Goal: Task Accomplishment & Management: Manage account settings

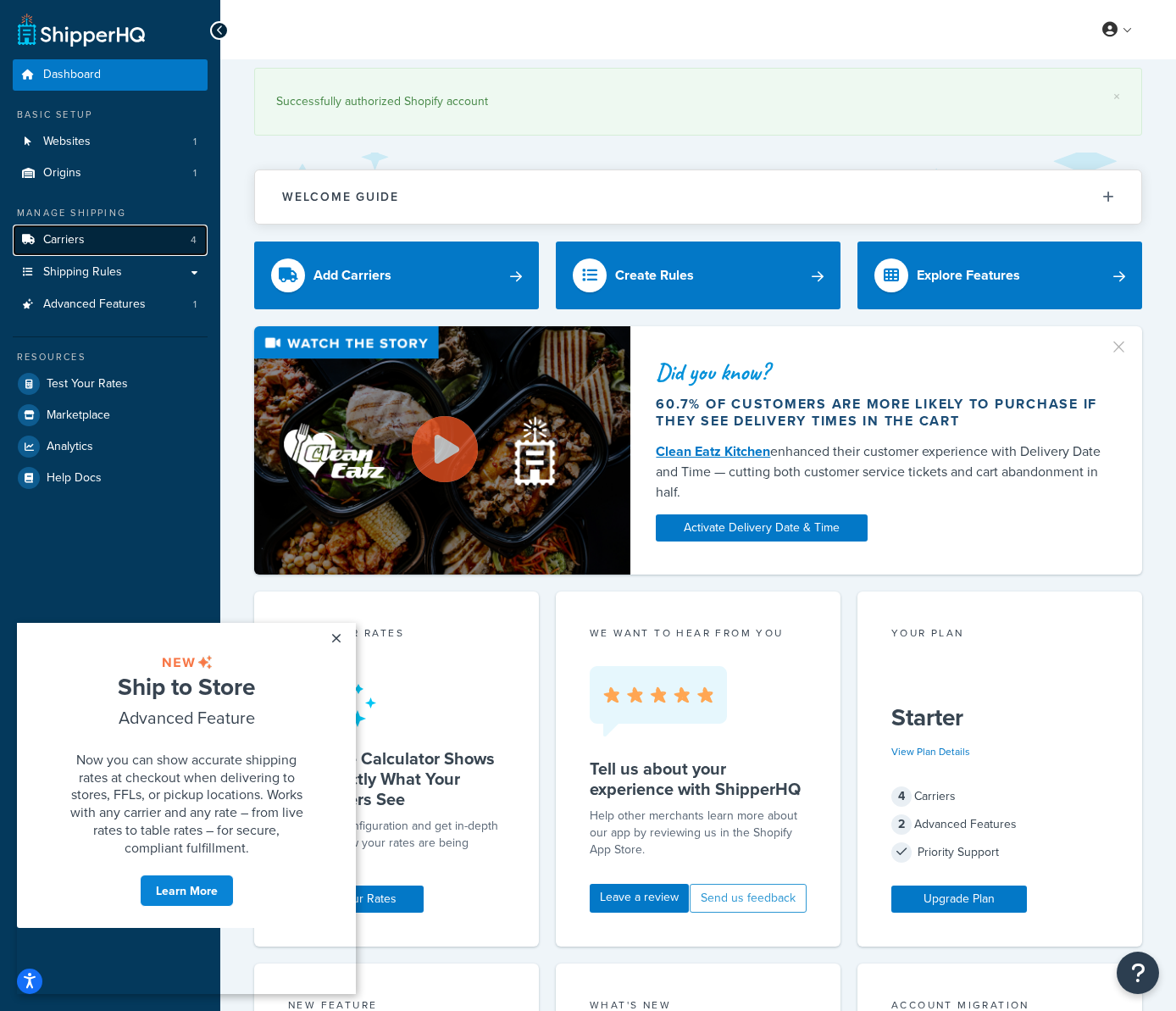
click at [117, 239] on link "Carriers 4" at bounding box center [110, 239] width 194 height 32
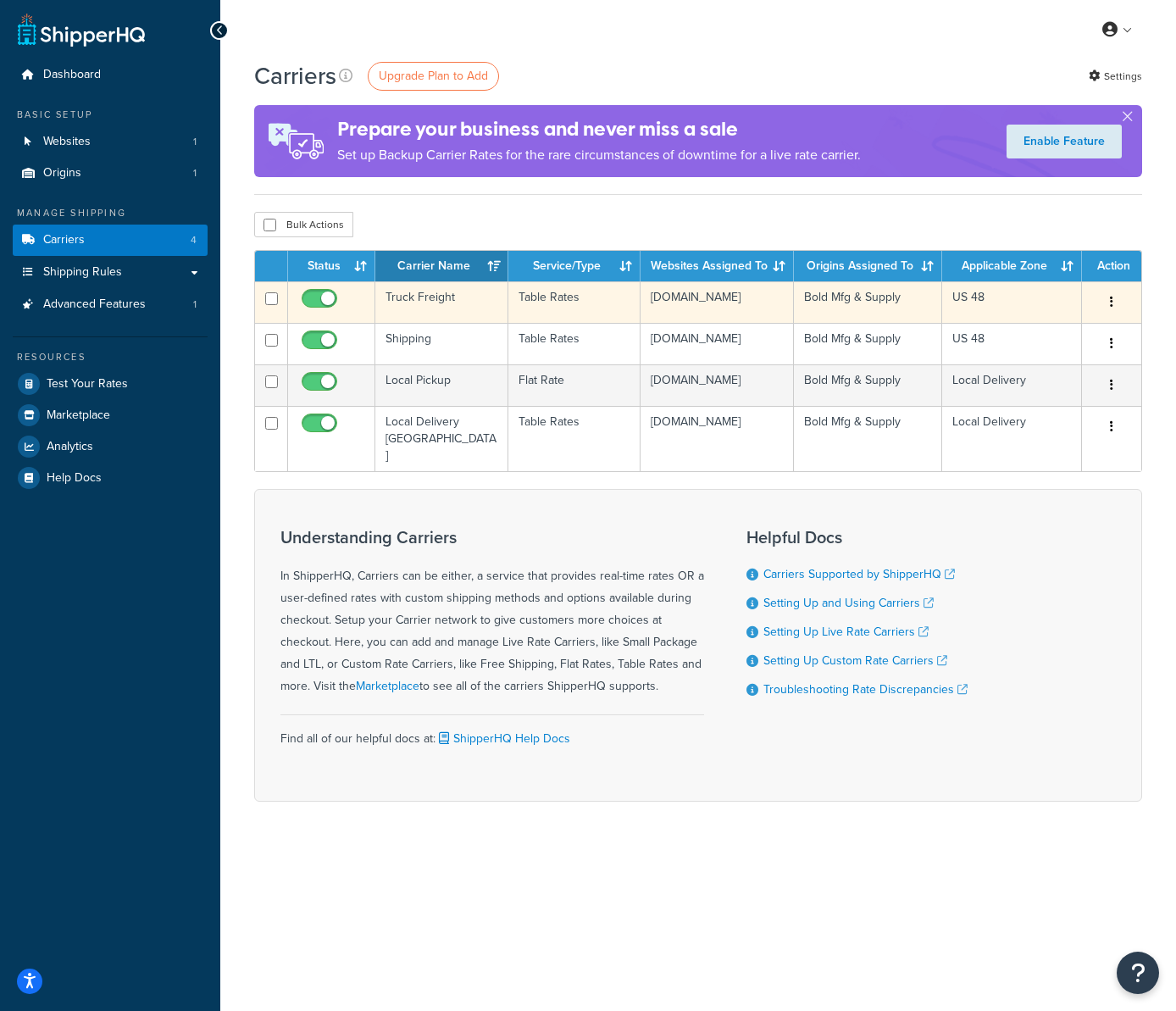
click at [423, 299] on td "Truck Freight" at bounding box center [442, 302] width 133 height 41
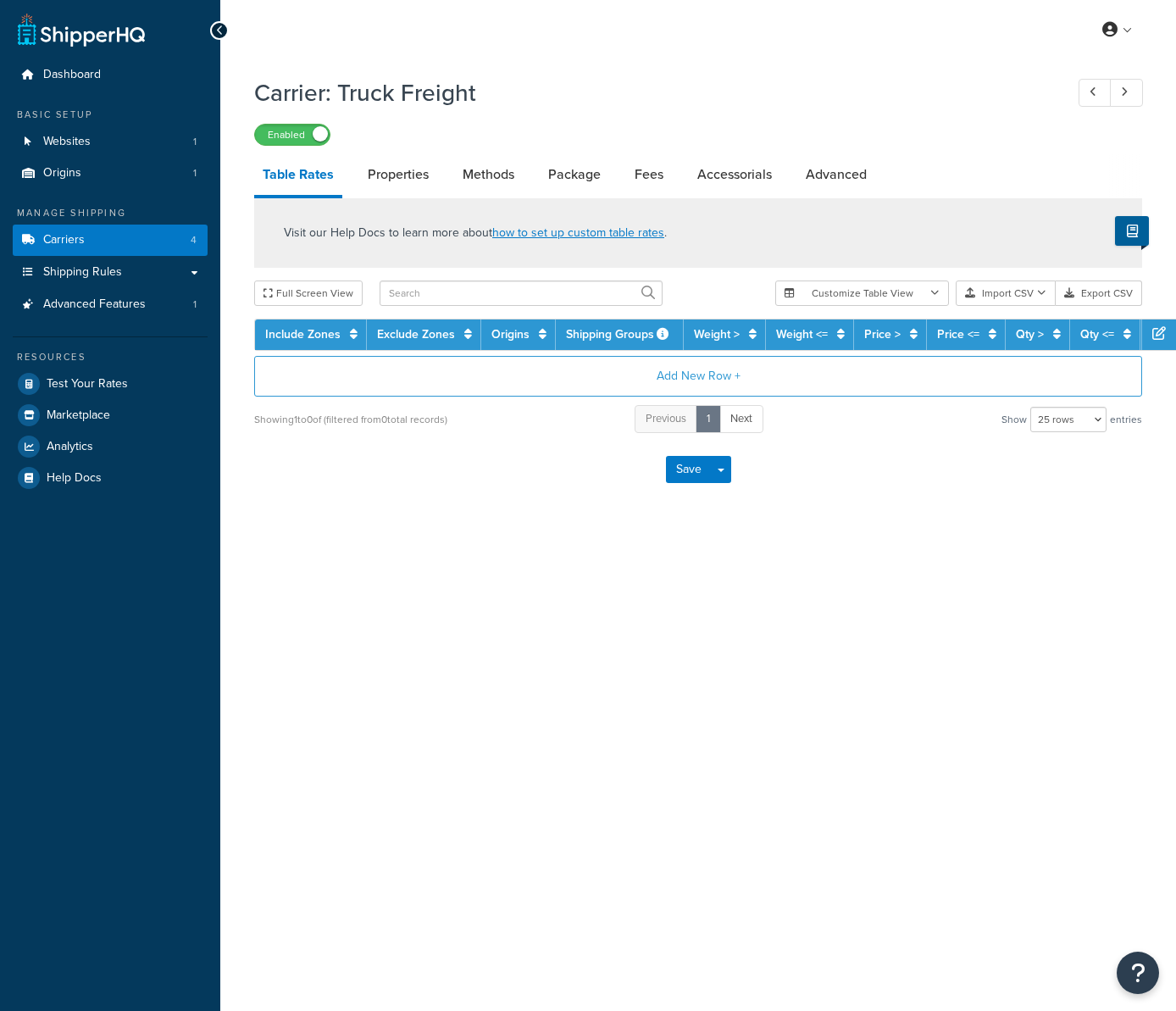
select select "25"
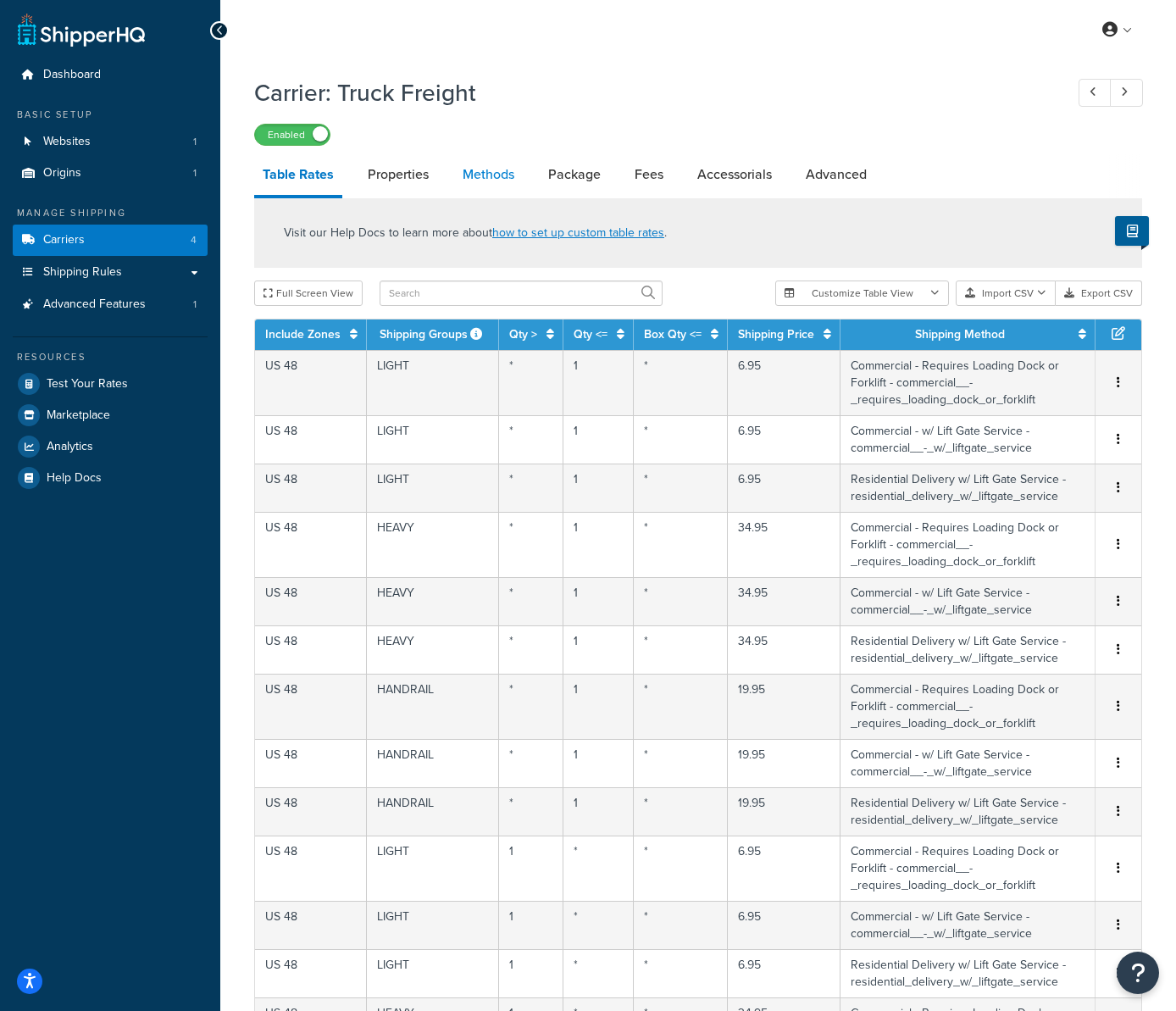
click at [463, 179] on link "Methods" at bounding box center [488, 174] width 68 height 41
select select "25"
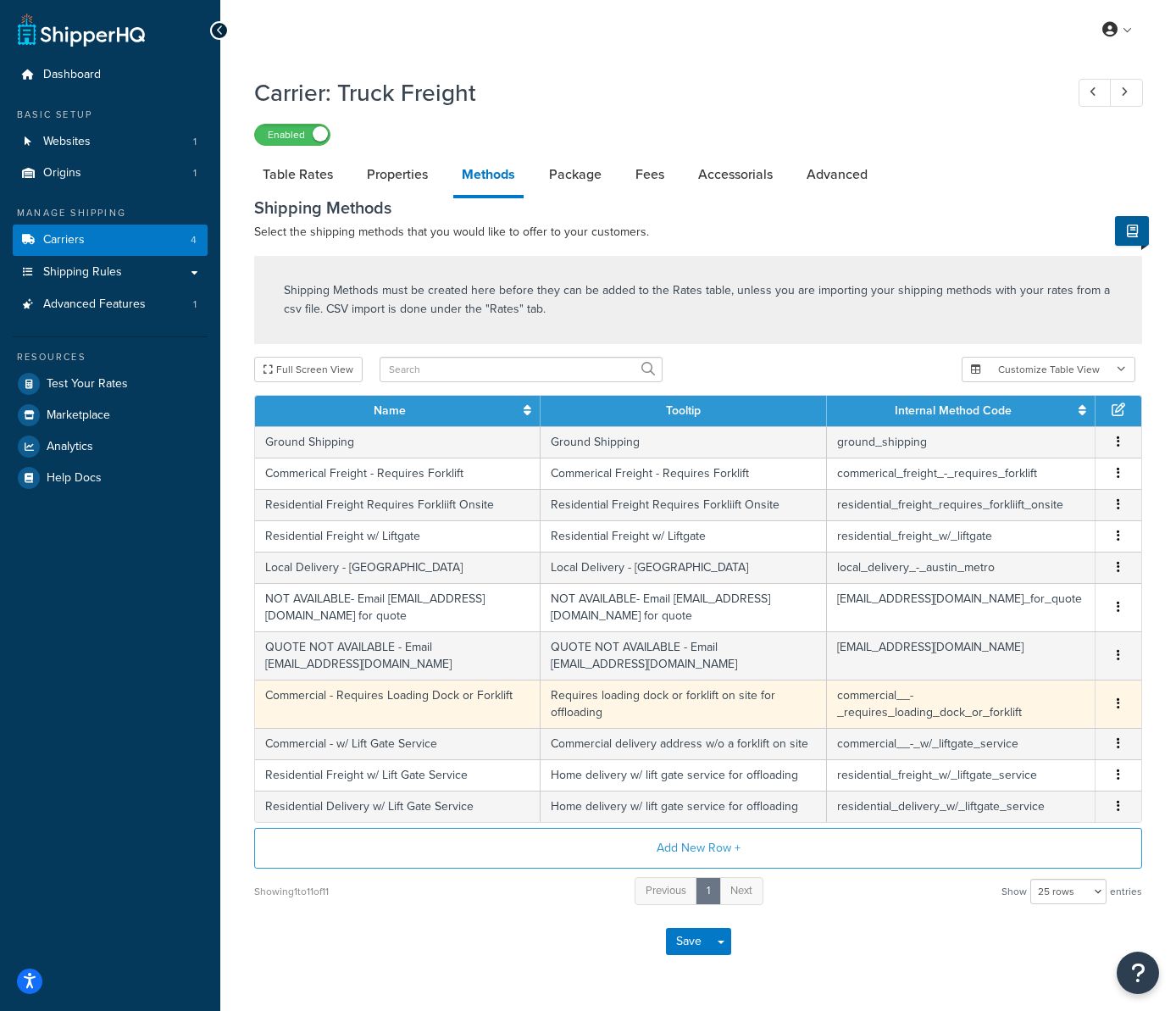
click at [623, 695] on td "Requires loading dock or forklift on site for offloading" at bounding box center [683, 704] width 285 height 49
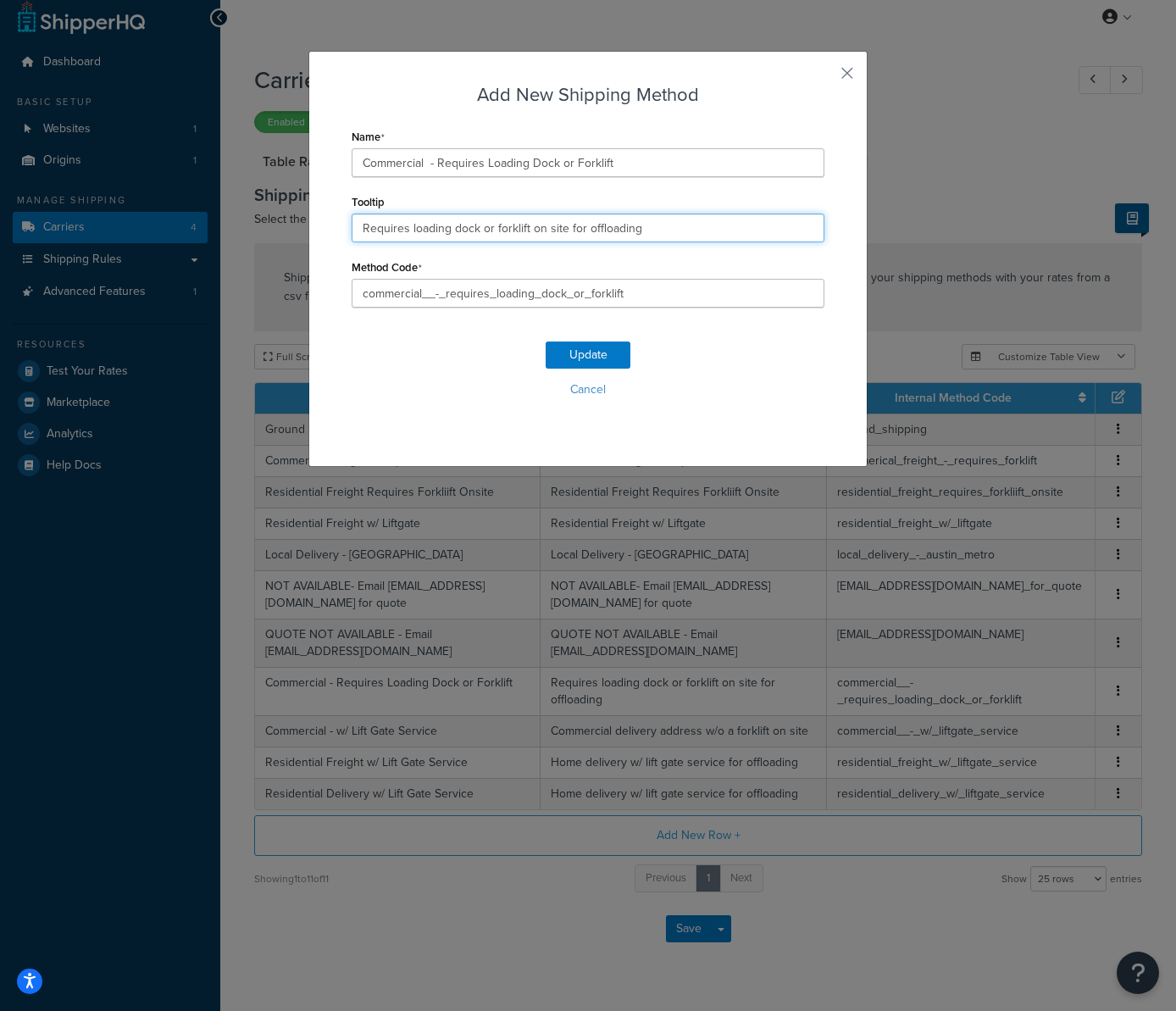
drag, startPoint x: 493, startPoint y: 227, endPoint x: 358, endPoint y: 226, distance: 135.0
click at [358, 226] on input "Requires loading dock or forklift on site for offloading" at bounding box center [588, 228] width 473 height 29
type input "Commercial address w/ forklift on site for offloading"
click at [616, 355] on button "Update" at bounding box center [588, 355] width 85 height 27
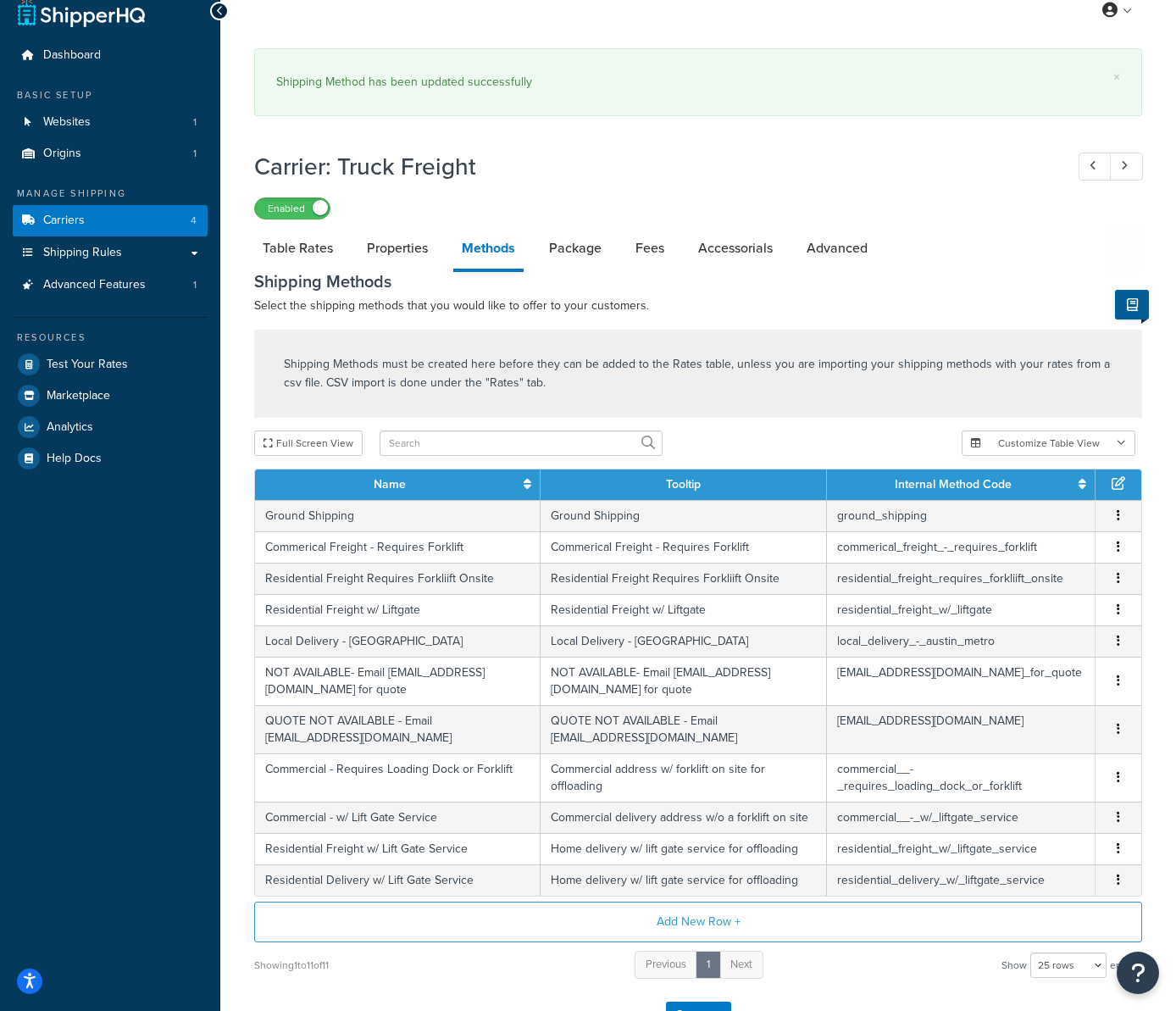
scroll to position [17, 0]
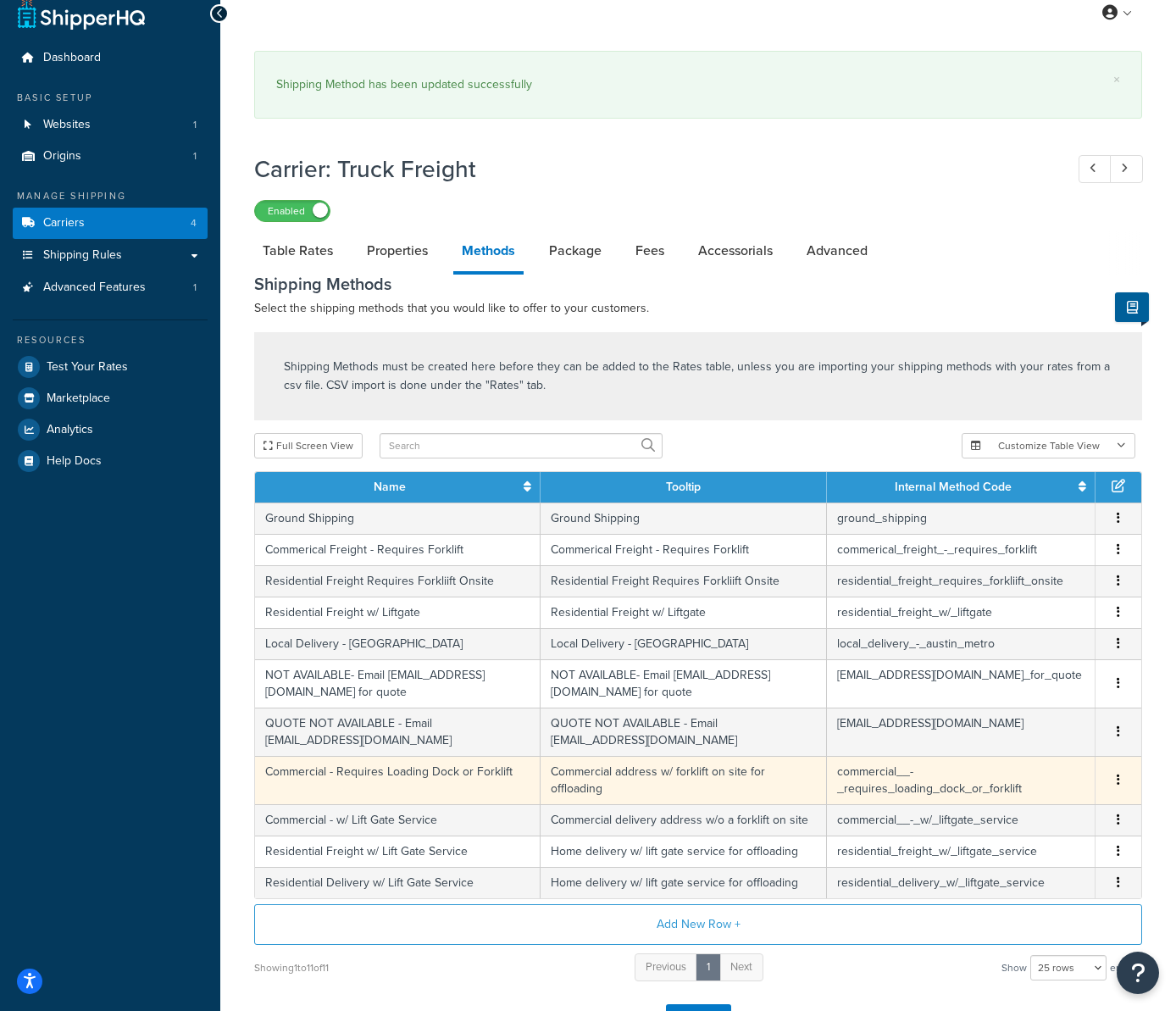
click at [674, 760] on td "Commercial address w/ forklift on site for offloading" at bounding box center [683, 781] width 285 height 49
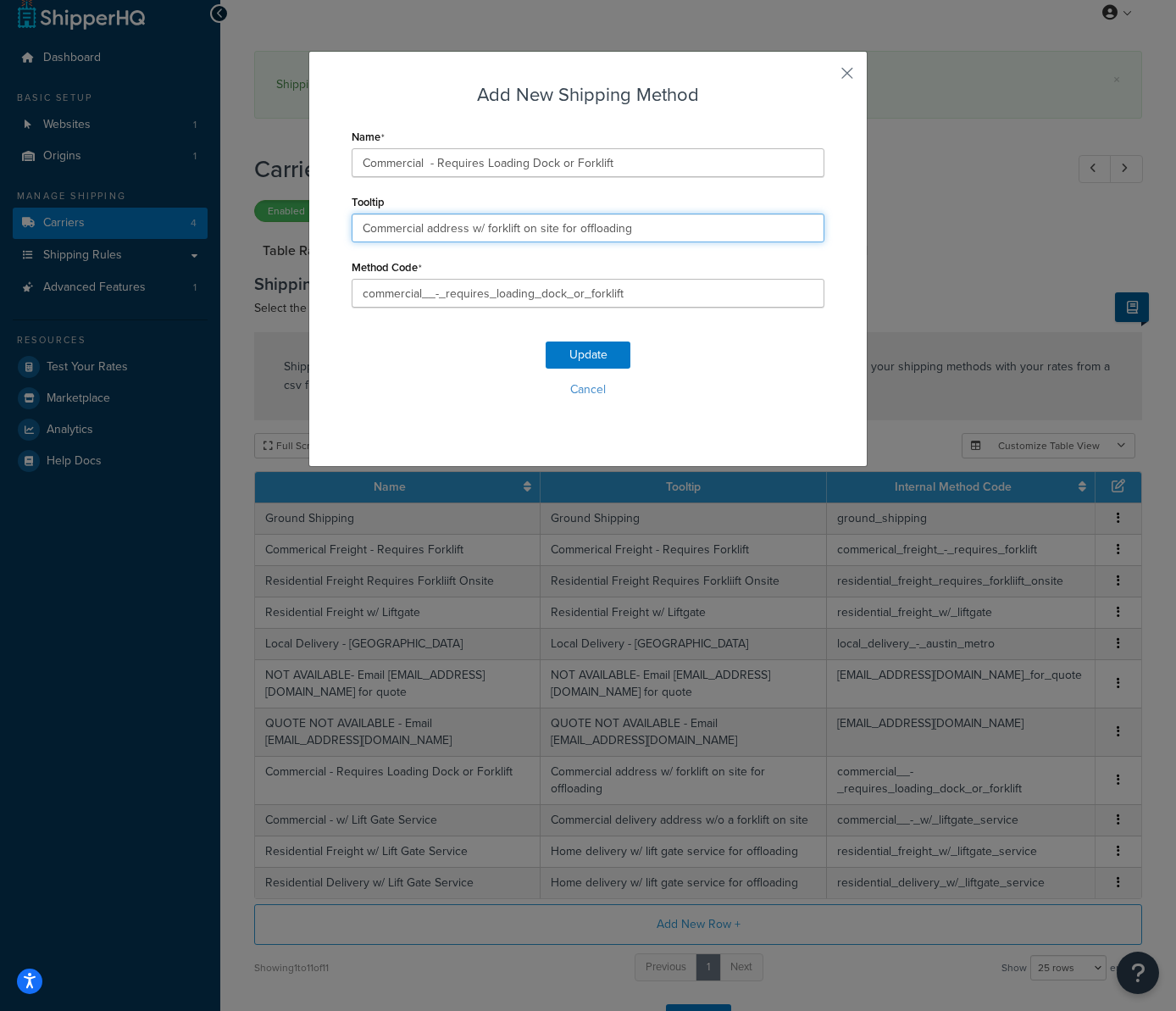
click at [425, 230] on input "Commercial address w/ forklift on site for offloading" at bounding box center [588, 228] width 473 height 29
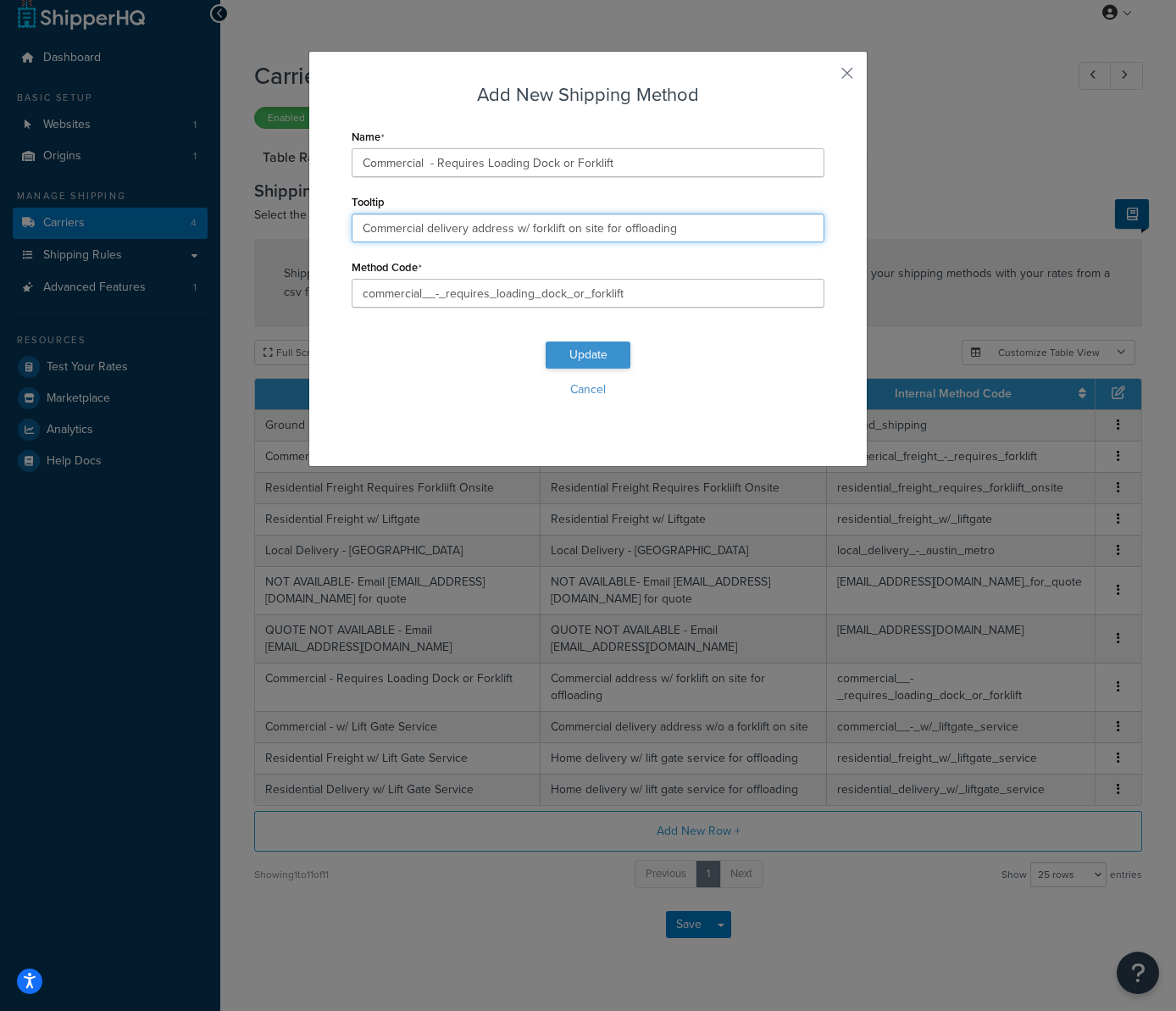
type input "Commercial delivery address w/ forklift on site for offloading"
click at [612, 357] on button "Update" at bounding box center [588, 355] width 85 height 27
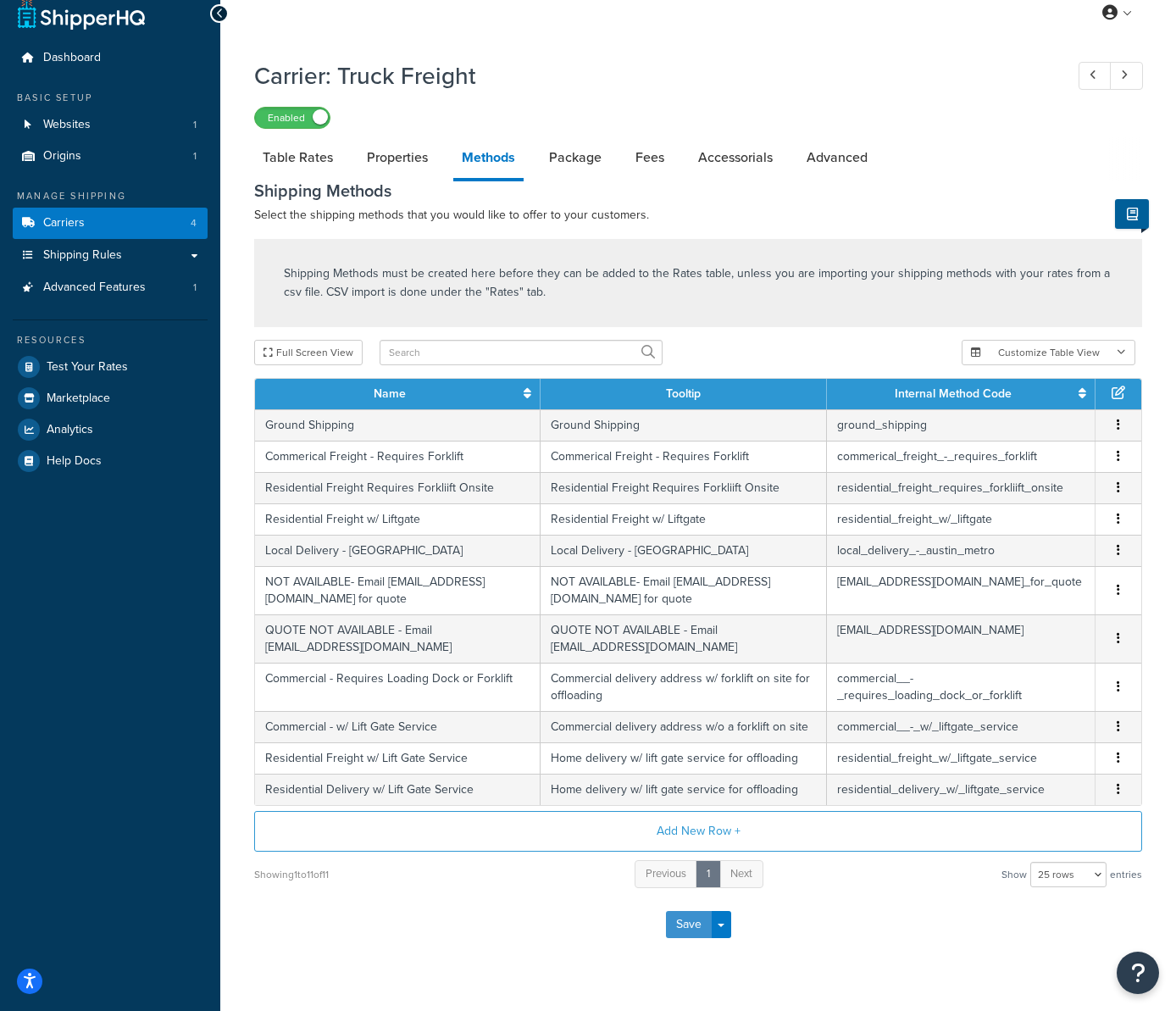
click at [695, 925] on button "Save" at bounding box center [689, 925] width 46 height 27
